Goal: Task Accomplishment & Management: Use online tool/utility

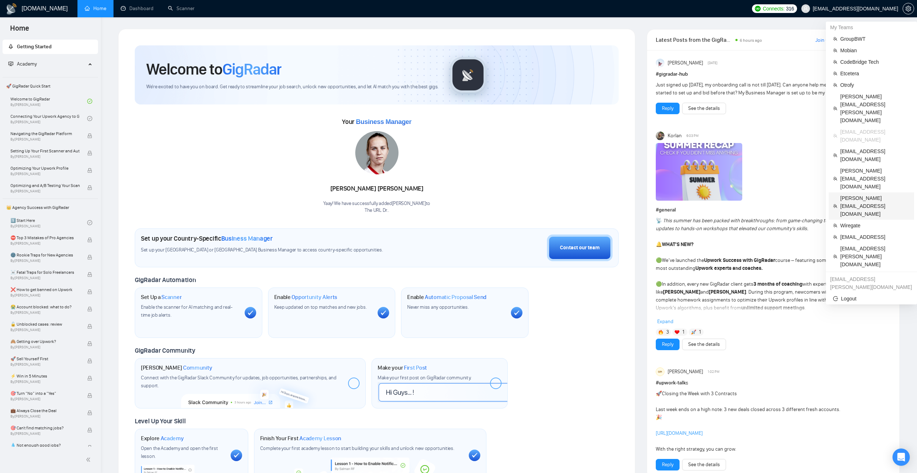
click at [859, 194] on span "[PERSON_NAME][EMAIL_ADDRESS][DOMAIN_NAME]" at bounding box center [876, 206] width 70 height 24
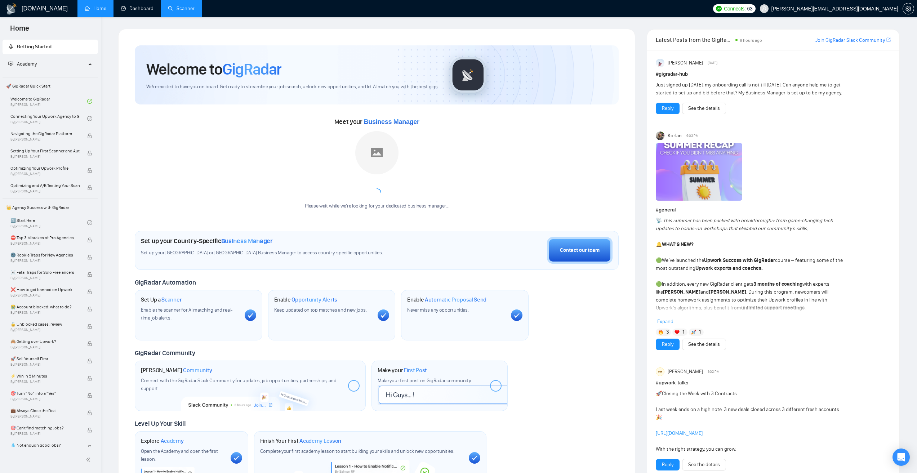
click at [181, 7] on link "Scanner" at bounding box center [181, 8] width 27 height 6
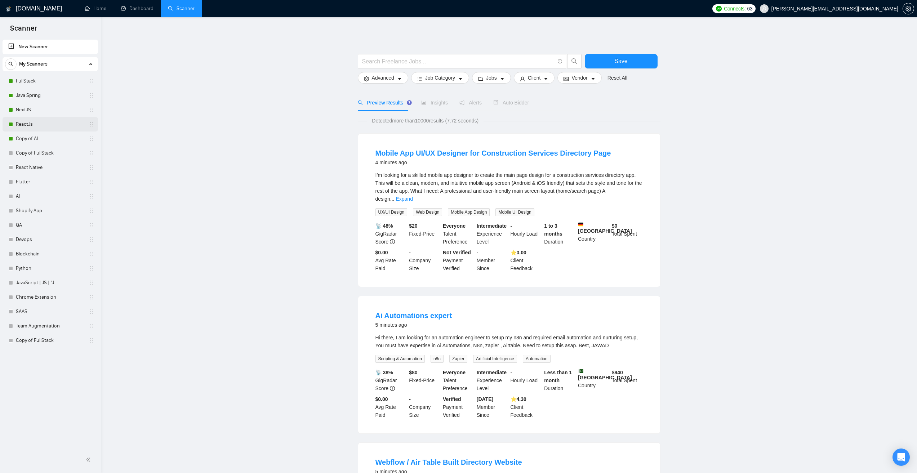
click at [57, 131] on link "ReactJs" at bounding box center [50, 124] width 68 height 14
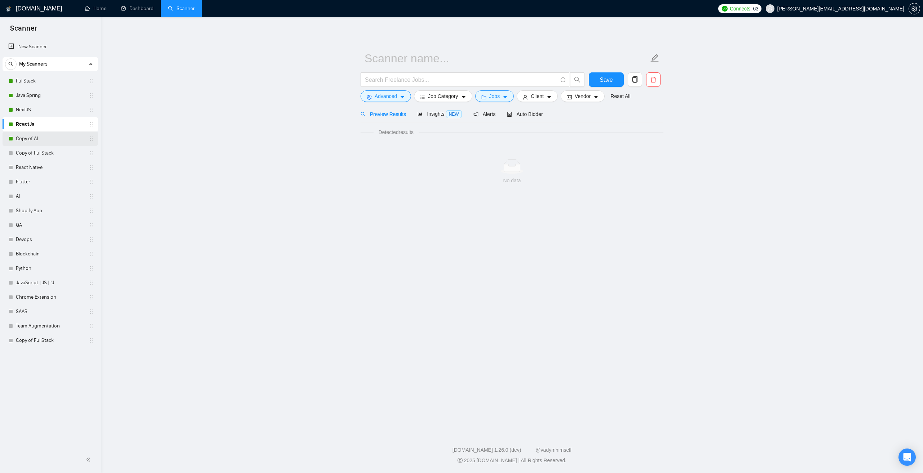
click at [60, 139] on link "Copy of AI" at bounding box center [50, 139] width 68 height 14
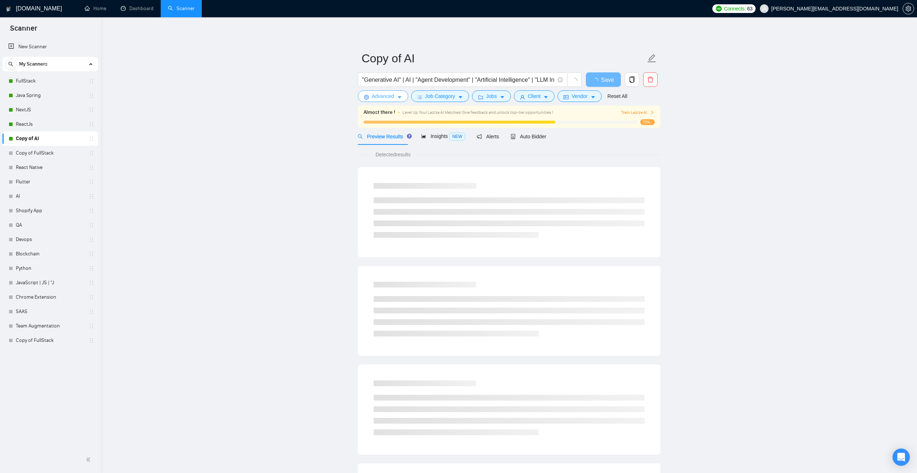
click at [377, 92] on button "Advanced" at bounding box center [383, 96] width 50 height 12
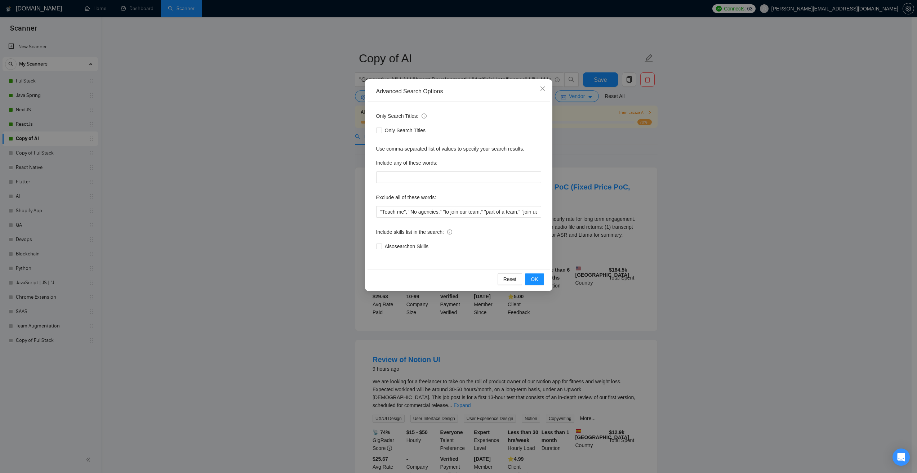
click at [284, 176] on div "Advanced Search Options Only Search Titles: Only Search Titles Use comma-separa…" at bounding box center [458, 236] width 917 height 473
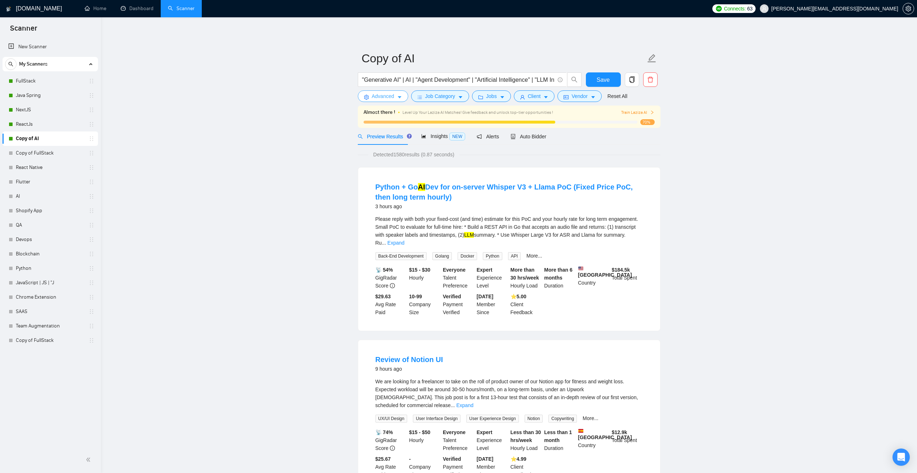
click at [376, 97] on span "Advanced" at bounding box center [383, 96] width 22 height 8
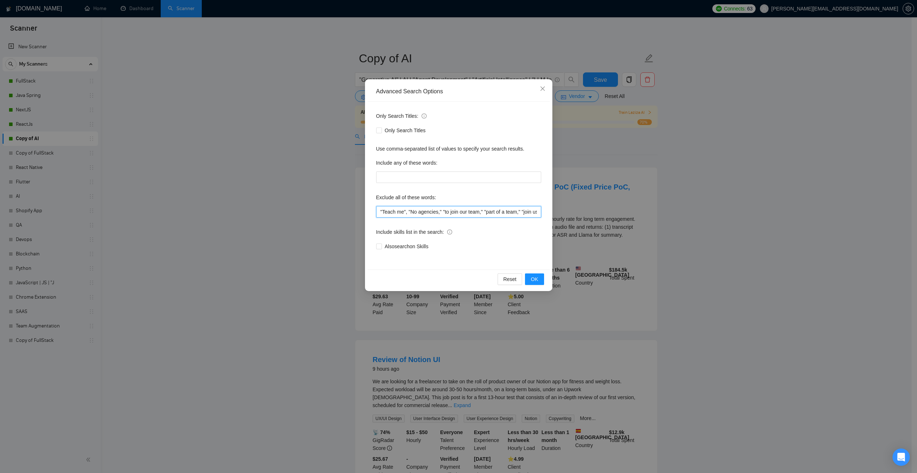
click at [505, 214] on input ""Teach me", "No agencies," "to join our team," "part of a team," "join us," "ag…" at bounding box center [458, 212] width 165 height 12
click at [278, 138] on div "Advanced Search Options Only Search Titles: Only Search Titles Use comma-separa…" at bounding box center [458, 236] width 917 height 473
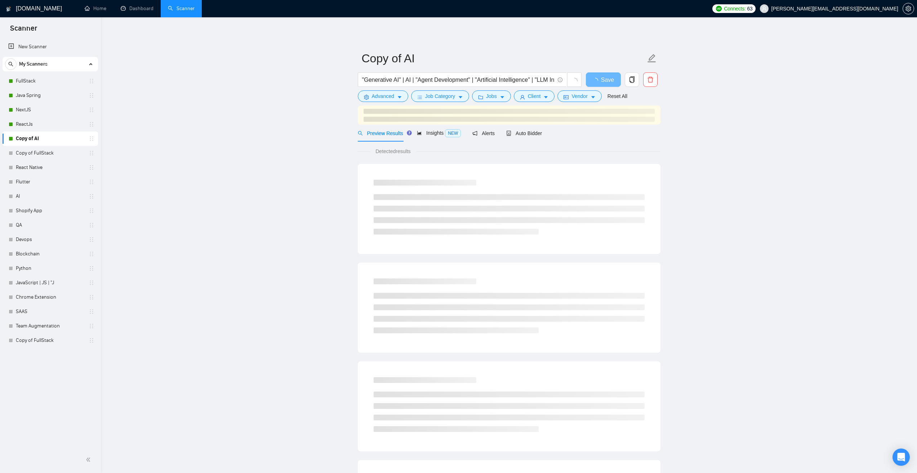
click at [885, 9] on span "[PERSON_NAME][EMAIL_ADDRESS][DOMAIN_NAME]" at bounding box center [835, 9] width 127 height 0
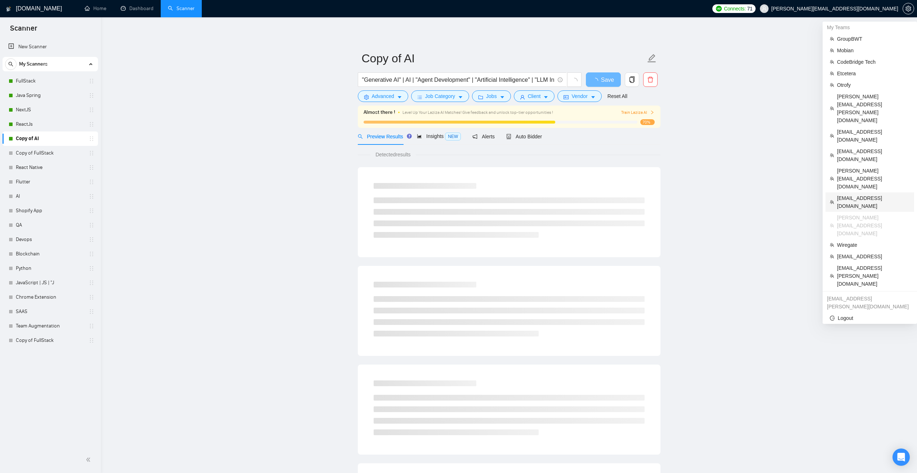
click at [860, 193] on li "[EMAIL_ADDRESS][DOMAIN_NAME]" at bounding box center [870, 202] width 89 height 19
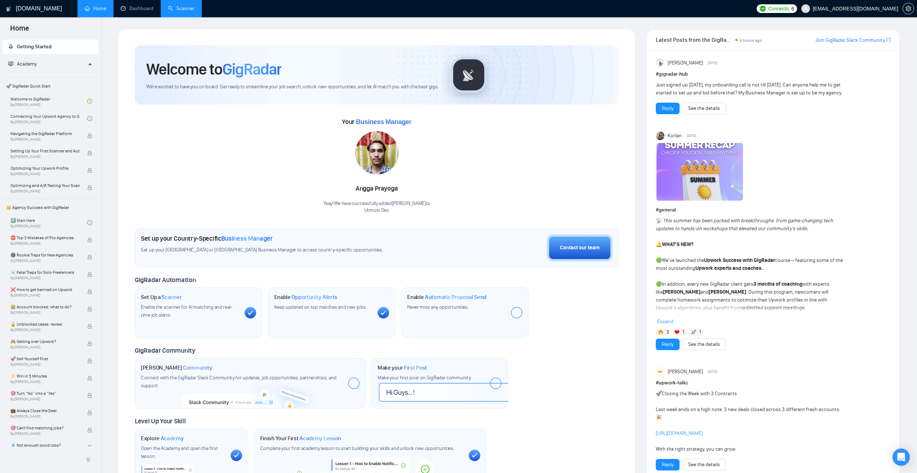
click at [180, 11] on link "Scanner" at bounding box center [181, 8] width 27 height 6
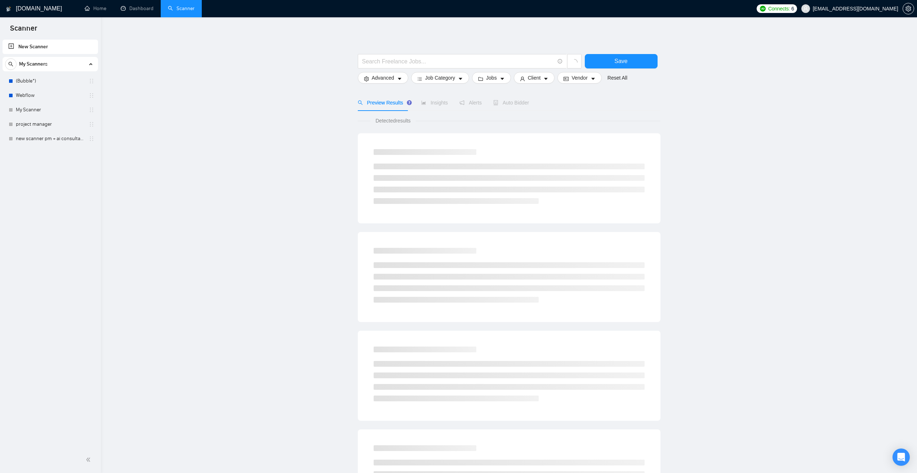
click at [66, 81] on link "(Bubble*)" at bounding box center [50, 81] width 68 height 14
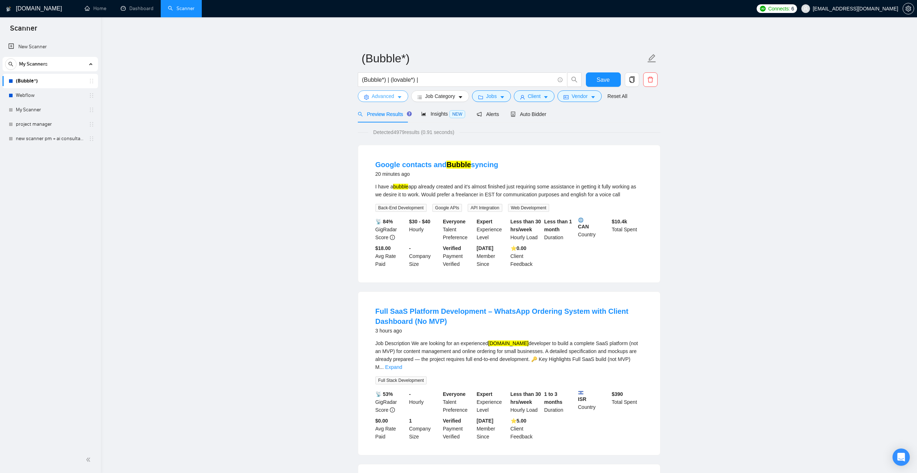
click at [396, 97] on button "Advanced" at bounding box center [383, 96] width 50 height 12
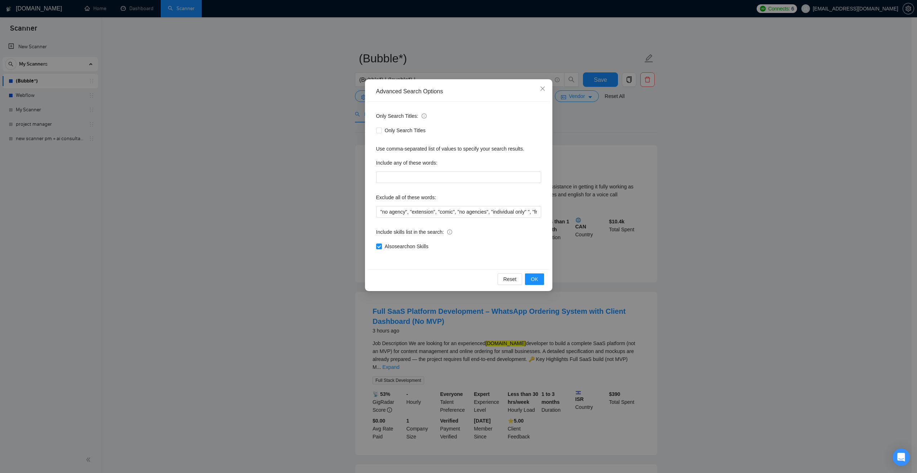
click at [256, 145] on div "Advanced Search Options Only Search Titles: Only Search Titles Use comma-separa…" at bounding box center [458, 236] width 917 height 473
